Goal: Task Accomplishment & Management: Complete application form

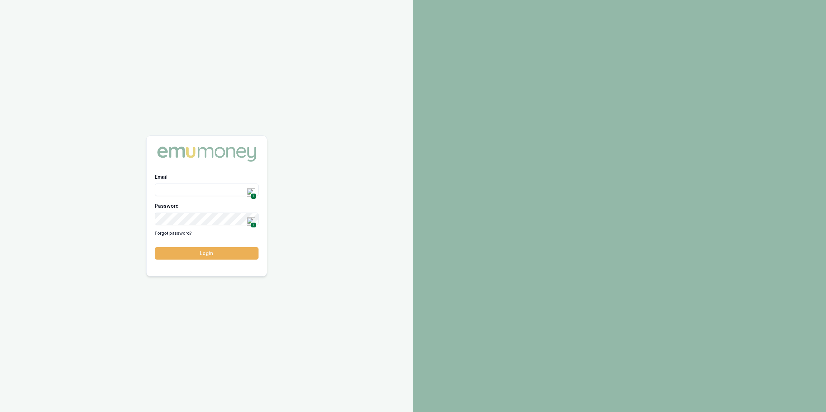
click at [252, 195] on span "1" at bounding box center [253, 196] width 5 height 6
type input "[PERSON_NAME][EMAIL_ADDRESS][DOMAIN_NAME]"
click at [199, 249] on button "Login" at bounding box center [207, 253] width 104 height 12
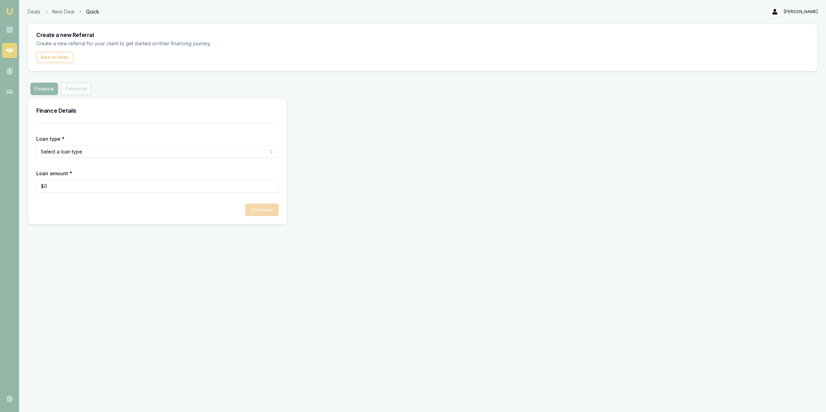
click at [6, 44] on link at bounding box center [9, 50] width 15 height 15
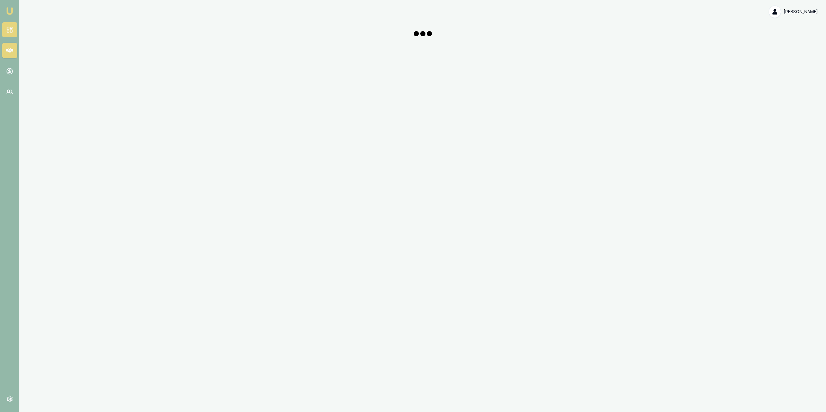
click at [11, 26] on icon at bounding box center [9, 29] width 7 height 7
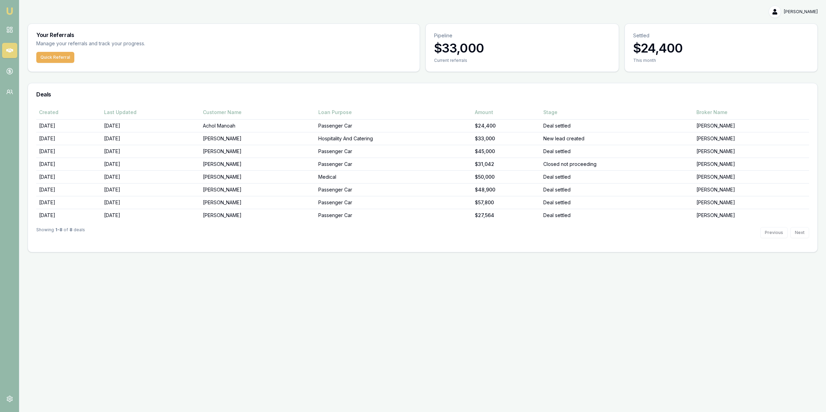
click at [10, 13] on img at bounding box center [10, 11] width 8 height 8
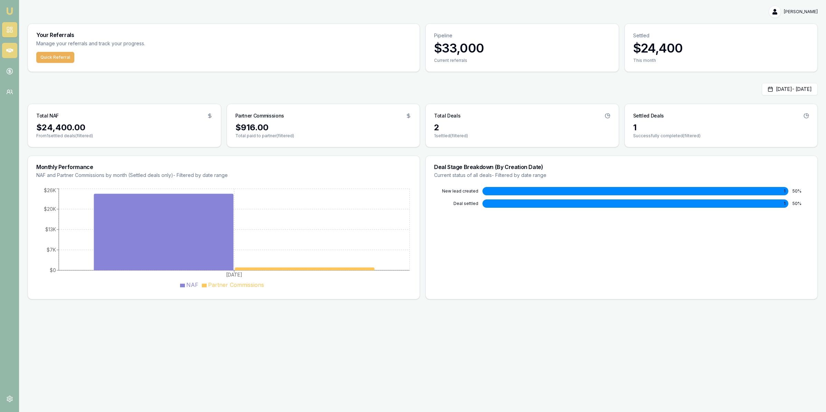
click at [6, 49] on icon at bounding box center [9, 50] width 7 height 7
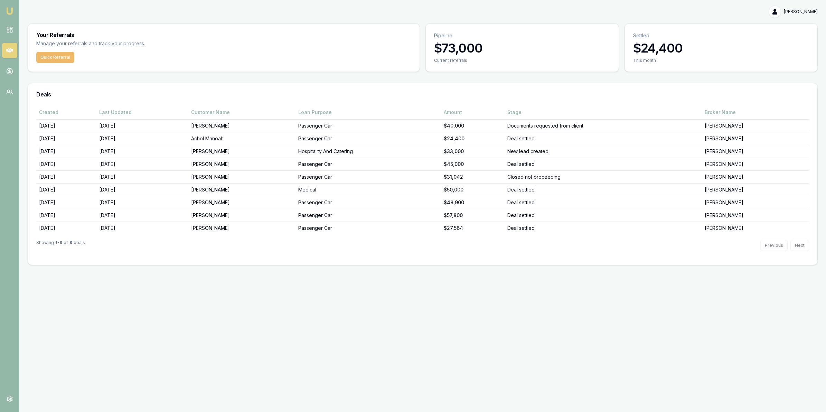
click at [58, 59] on button "Quick Referral" at bounding box center [55, 57] width 38 height 11
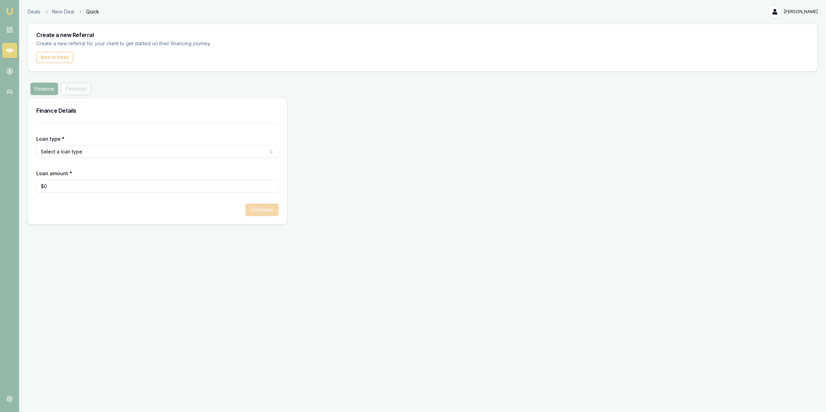
click at [86, 153] on html "Emu Money Deals New Deal Quick Jaspreet Sawhney Toggle Menu Create a new Referr…" at bounding box center [413, 206] width 826 height 412
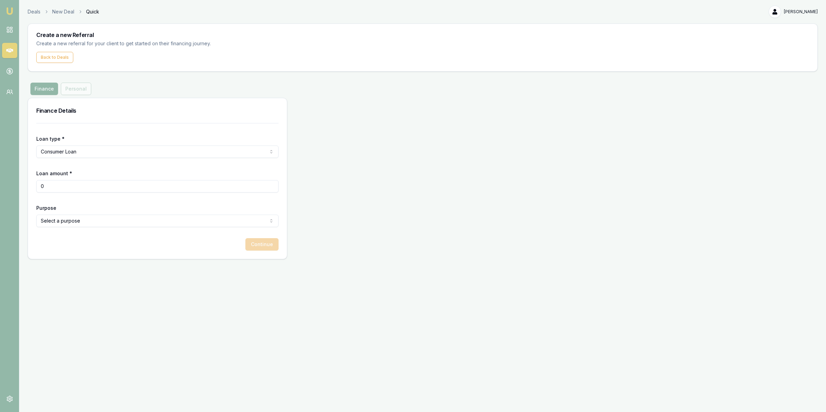
click at [84, 190] on input "0" at bounding box center [157, 186] width 242 height 12
click at [83, 189] on input "0" at bounding box center [157, 186] width 242 height 12
drag, startPoint x: 83, startPoint y: 189, endPoint x: 65, endPoint y: 184, distance: 19.3
click at [64, 184] on input "0" at bounding box center [157, 186] width 242 height 12
type input "$678,880"
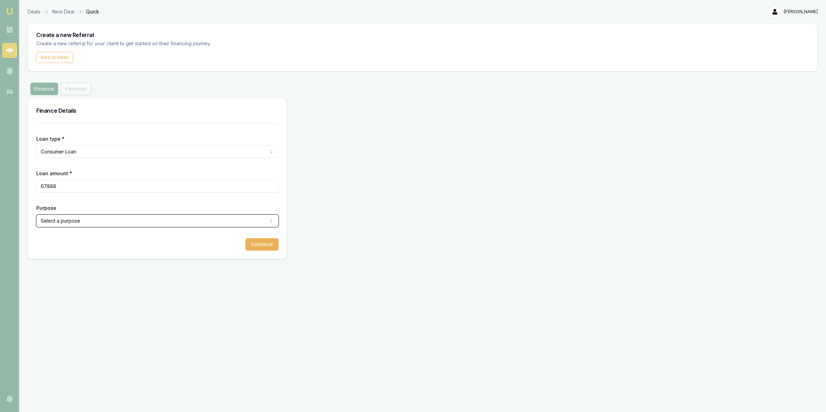
type input "$67,888"
click at [80, 226] on html "Emu Money Deals New Deal Quick Jaspreet Sawhney Toggle Menu Create a new Referr…" at bounding box center [413, 206] width 826 height 412
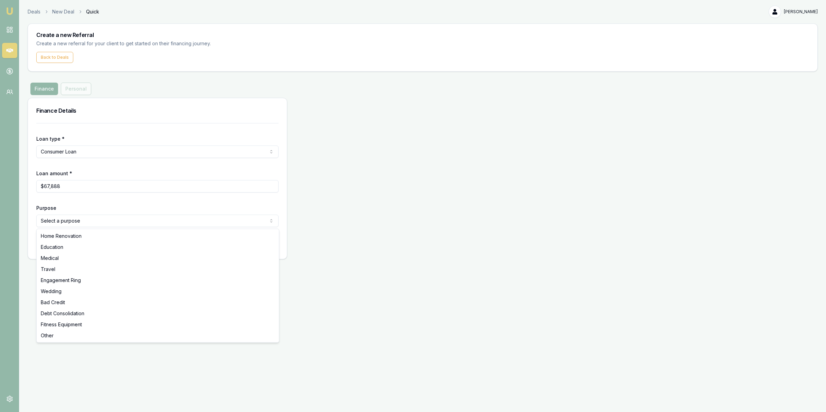
select select "TRAVEL"
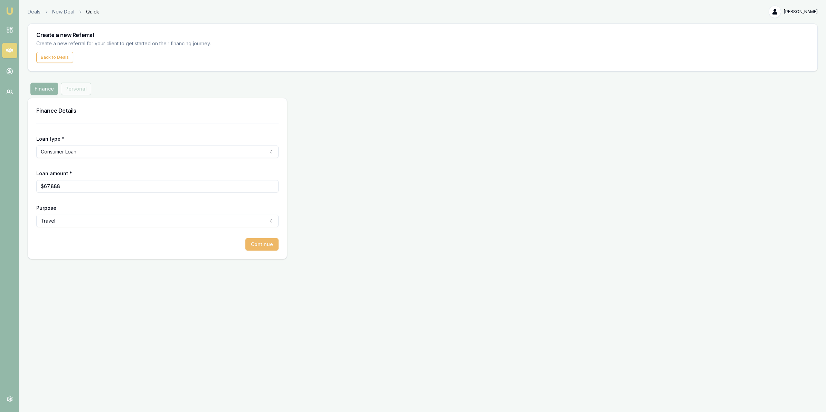
click at [265, 245] on button "Continue" at bounding box center [261, 244] width 33 height 12
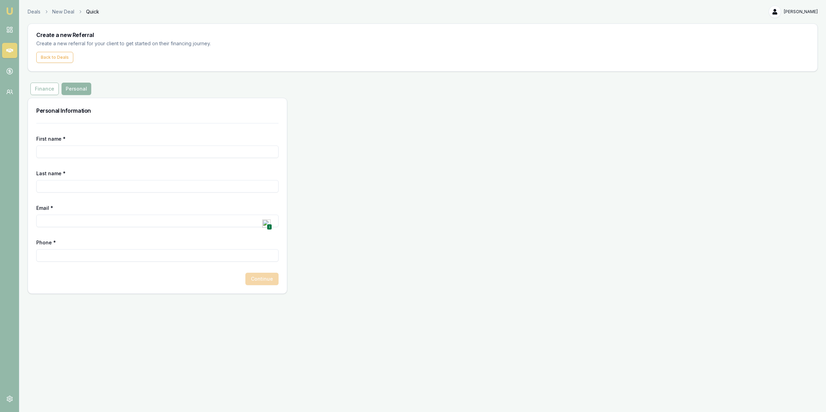
click at [56, 154] on input "First name *" at bounding box center [157, 151] width 242 height 12
type input "ANTHONY"
type input "ATANNASOVSKI"
click at [152, 260] on input "Phone *" at bounding box center [157, 255] width 242 height 12
type input "0403 740 790"
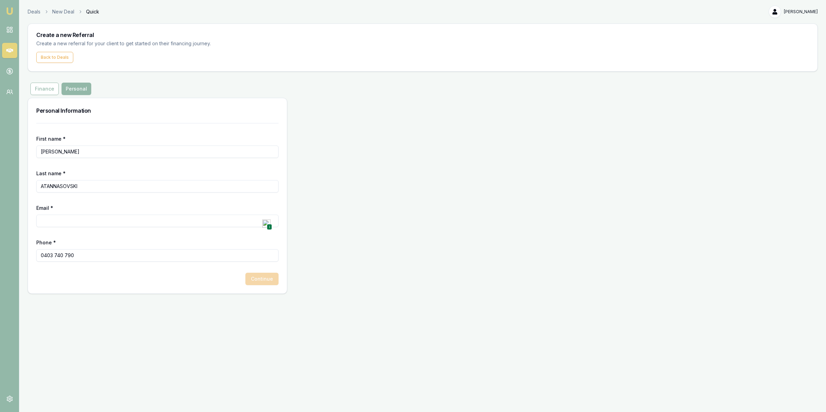
click at [195, 278] on div "Continue" at bounding box center [157, 279] width 242 height 12
click at [121, 218] on input "Email *" at bounding box center [157, 221] width 242 height 12
click at [30, 282] on div "First name * ANTHONY Last name * ATANNASOVSKI Email * 1 Phone * 0403 740 790 Co…" at bounding box center [157, 208] width 259 height 170
click at [49, 151] on input "ANTHONY" at bounding box center [157, 151] width 242 height 12
click at [50, 150] on input "ANTHONY" at bounding box center [157, 151] width 242 height 12
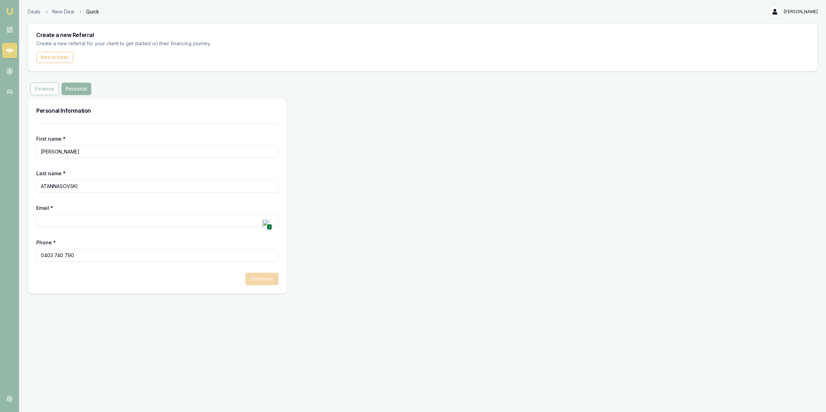
click at [51, 149] on input "ANTHONY" at bounding box center [157, 151] width 242 height 12
click at [68, 220] on input "Email *" at bounding box center [157, 221] width 242 height 12
paste input "ANTHONY"
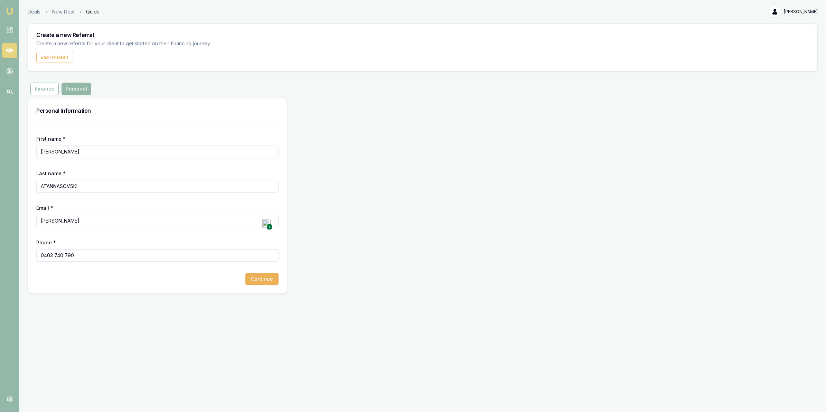
click at [61, 183] on input "ATANNASOVSKI" at bounding box center [157, 186] width 242 height 12
click at [75, 222] on input "ANTHONY" at bounding box center [157, 221] width 242 height 12
paste input "ATANNASOVSKI"
click at [67, 220] on input "ANTHONY ATANNASOVSKI" at bounding box center [157, 221] width 242 height 12
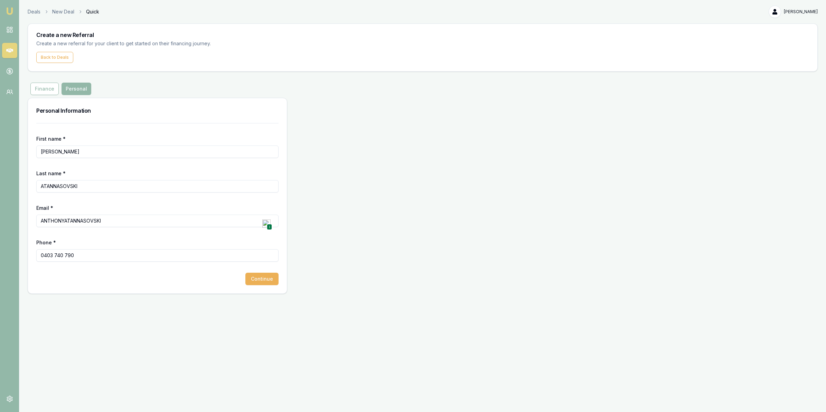
click at [106, 223] on input "ANTHONYATANNASOVSKI" at bounding box center [157, 221] width 242 height 12
type input "ANTHONYATANNASOVSKI@icloud.com"
click at [261, 282] on button "Continue" at bounding box center [261, 279] width 33 height 12
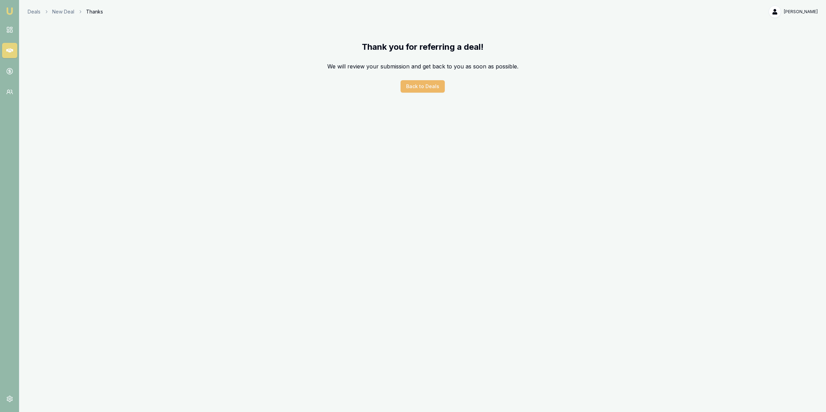
click at [421, 90] on button "Back to Deals" at bounding box center [422, 86] width 44 height 12
